Goal: Check status: Check status

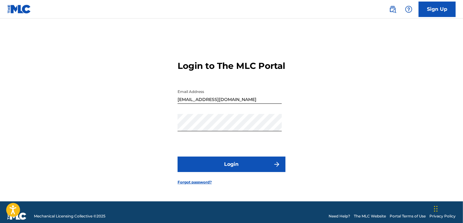
click at [236, 167] on button "Login" at bounding box center [232, 163] width 108 height 15
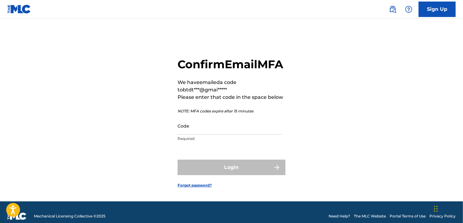
click at [243, 134] on input "Code" at bounding box center [230, 126] width 104 height 18
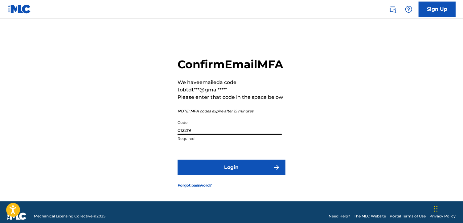
type input "012219"
click at [241, 172] on button "Login" at bounding box center [232, 166] width 108 height 15
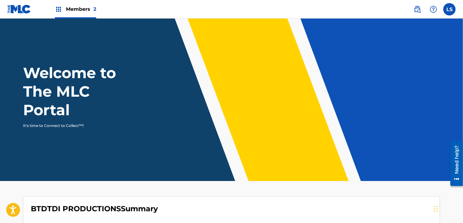
scroll to position [183, 0]
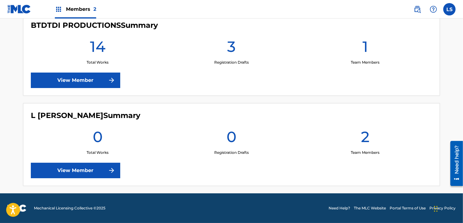
click at [107, 78] on link "View Member" at bounding box center [75, 79] width 89 height 15
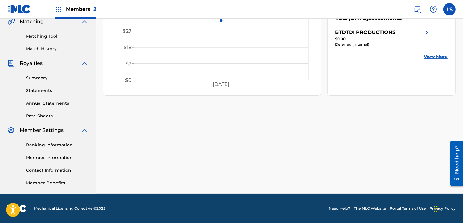
scroll to position [21, 0]
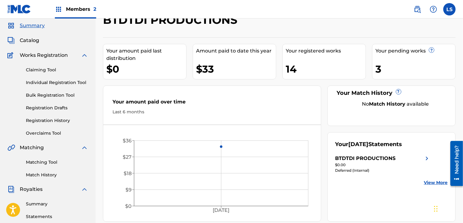
click at [434, 182] on link "View More" at bounding box center [436, 182] width 24 height 6
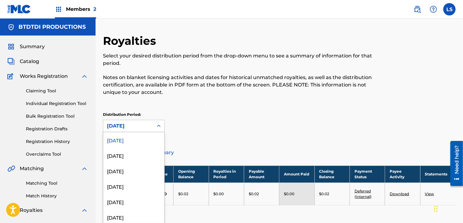
scroll to position [2, 0]
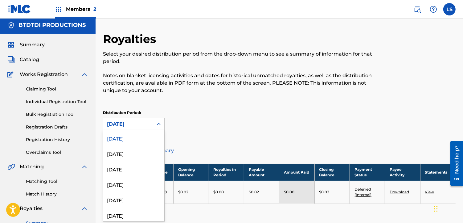
click at [153, 124] on div at bounding box center [158, 123] width 11 height 11
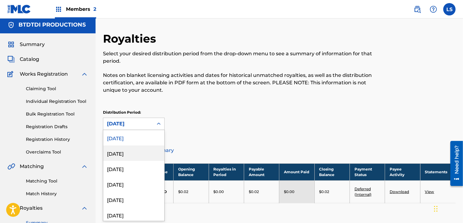
click at [150, 148] on div "[DATE]" at bounding box center [133, 152] width 61 height 15
click at [151, 123] on div "[DATE]" at bounding box center [128, 124] width 50 height 12
click at [141, 165] on div "[DATE]" at bounding box center [133, 168] width 61 height 15
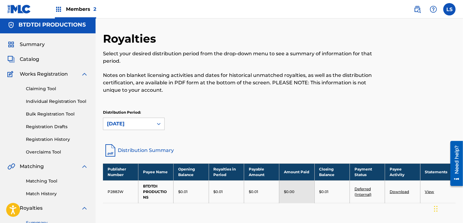
click at [142, 123] on div "[DATE]" at bounding box center [128, 123] width 43 height 7
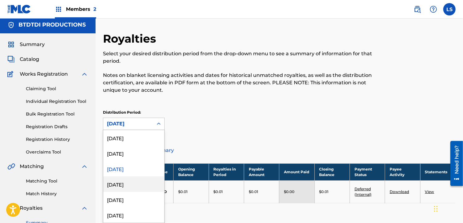
click at [128, 183] on div "[DATE]" at bounding box center [133, 183] width 61 height 15
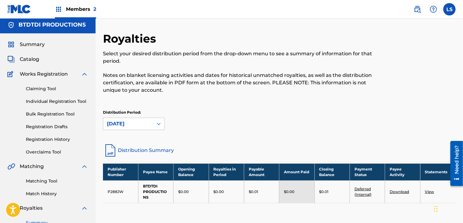
click at [32, 59] on span "Catalog" at bounding box center [29, 59] width 19 height 7
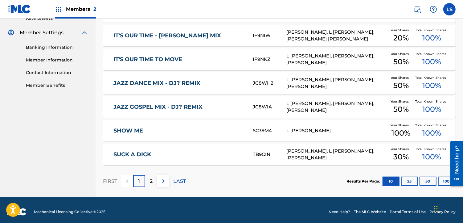
scroll to position [248, 0]
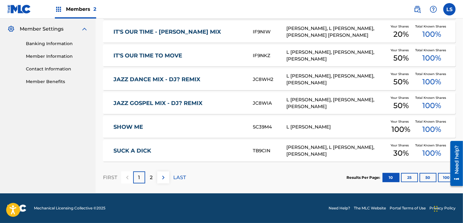
click at [442, 175] on button "100" at bounding box center [446, 177] width 17 height 9
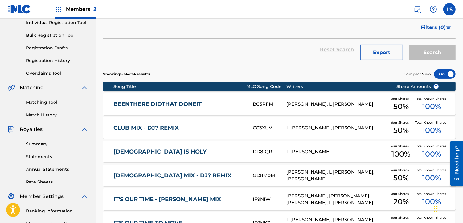
scroll to position [0, 0]
